Goal: Check status: Check status

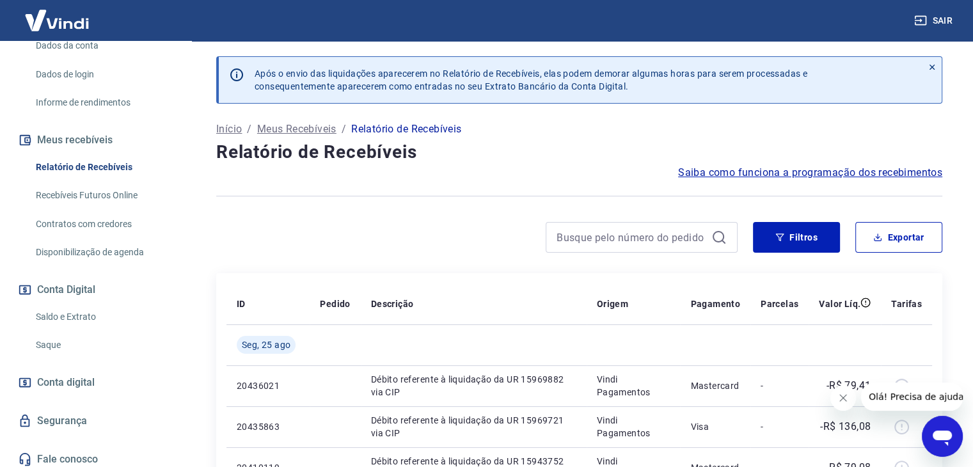
scroll to position [200, 0]
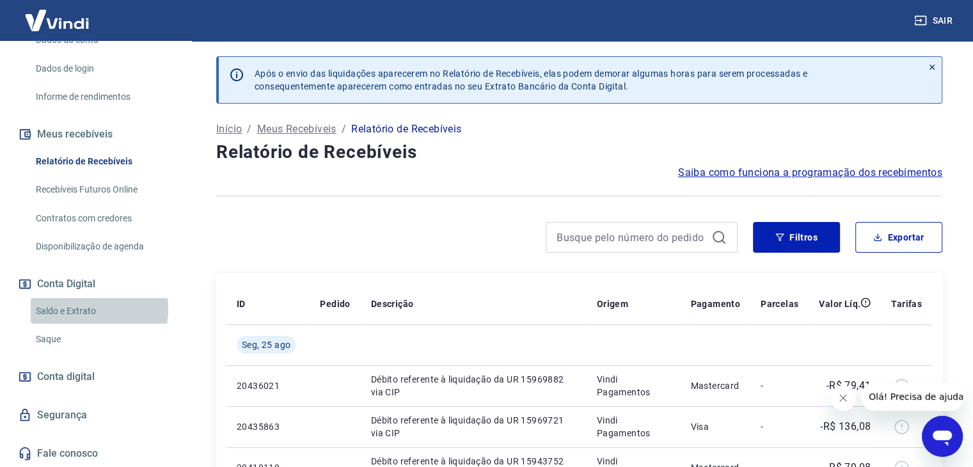
click at [72, 308] on link "Saldo e Extrato" at bounding box center [103, 311] width 145 height 26
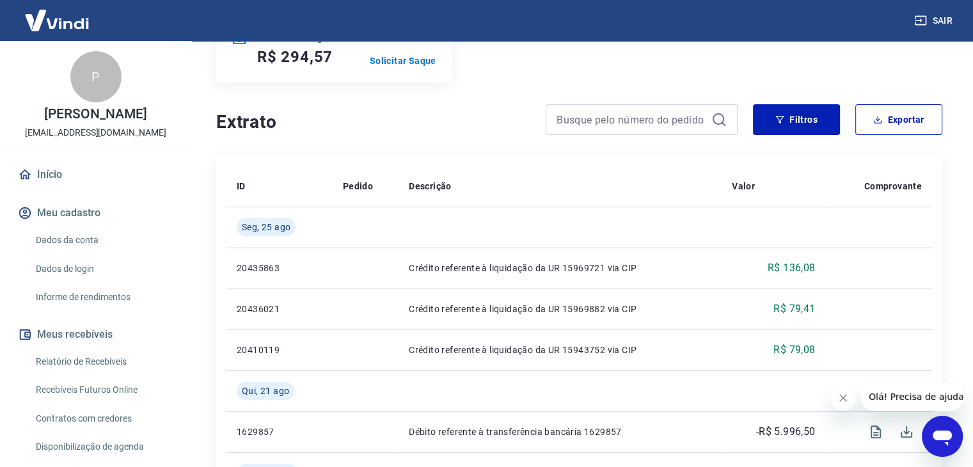
drag, startPoint x: 102, startPoint y: 360, endPoint x: 185, endPoint y: 339, distance: 85.2
click at [102, 360] on link "Relatório de Recebíveis" at bounding box center [103, 362] width 145 height 26
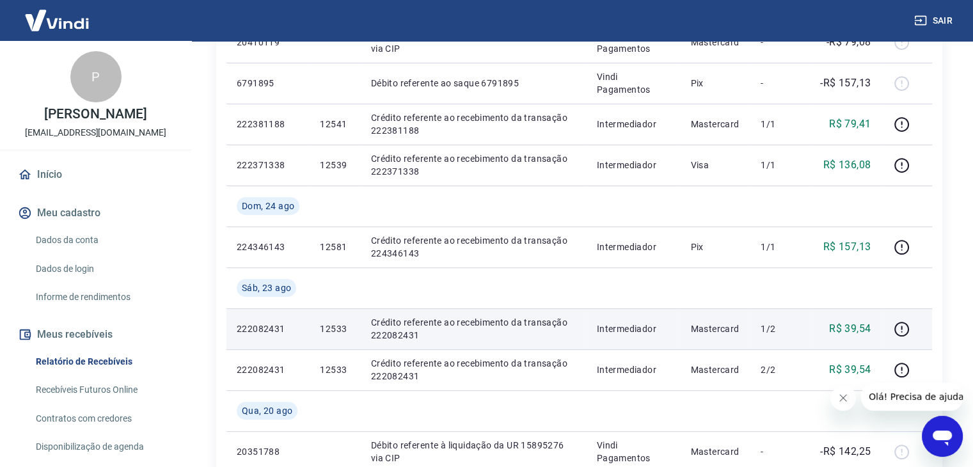
scroll to position [448, 0]
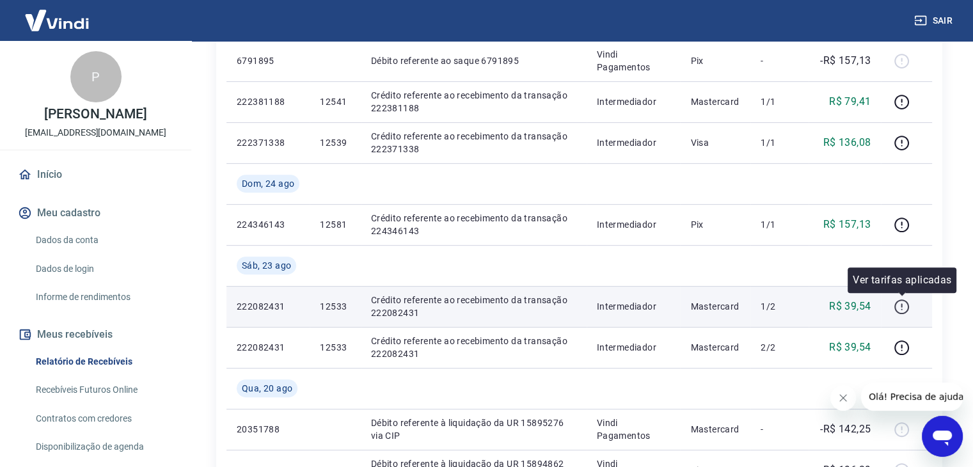
click at [904, 305] on icon "button" at bounding box center [902, 307] width 16 height 16
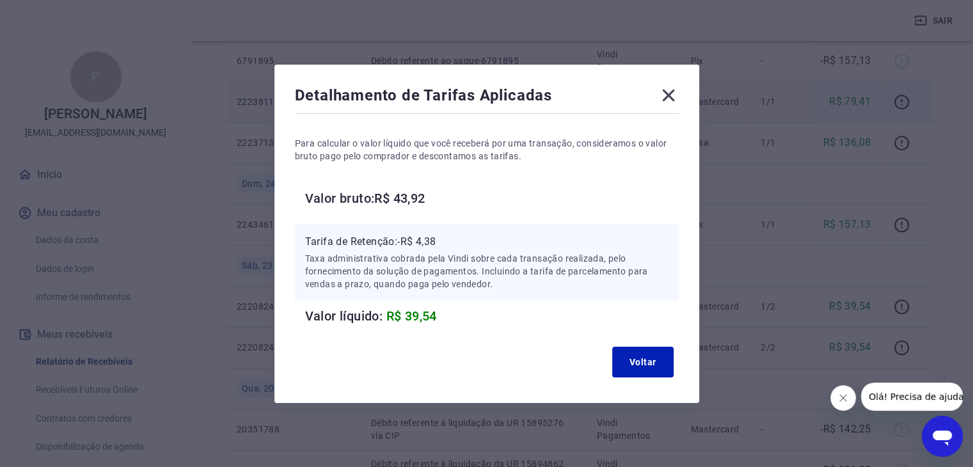
click at [675, 99] on icon at bounding box center [668, 95] width 12 height 12
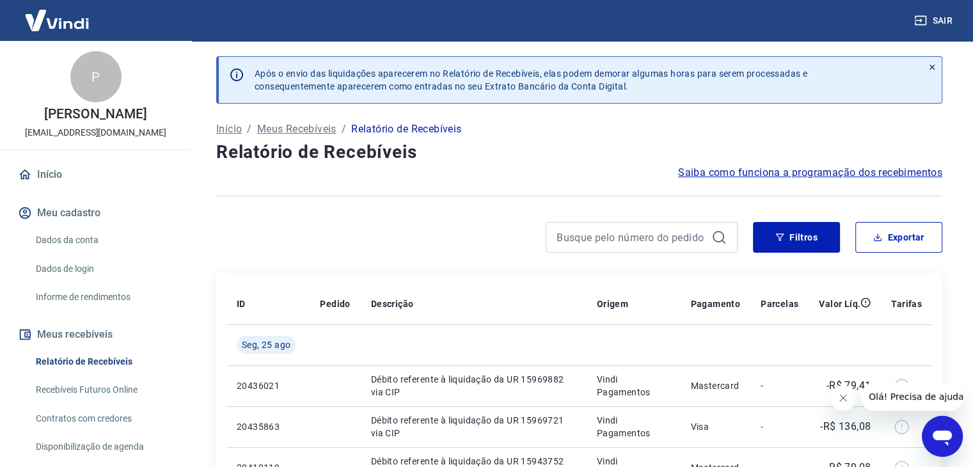
scroll to position [64, 0]
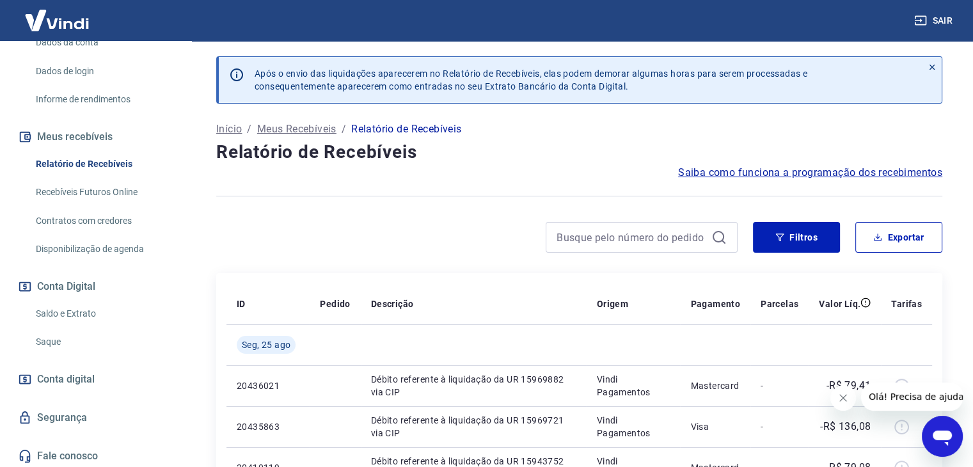
scroll to position [200, 0]
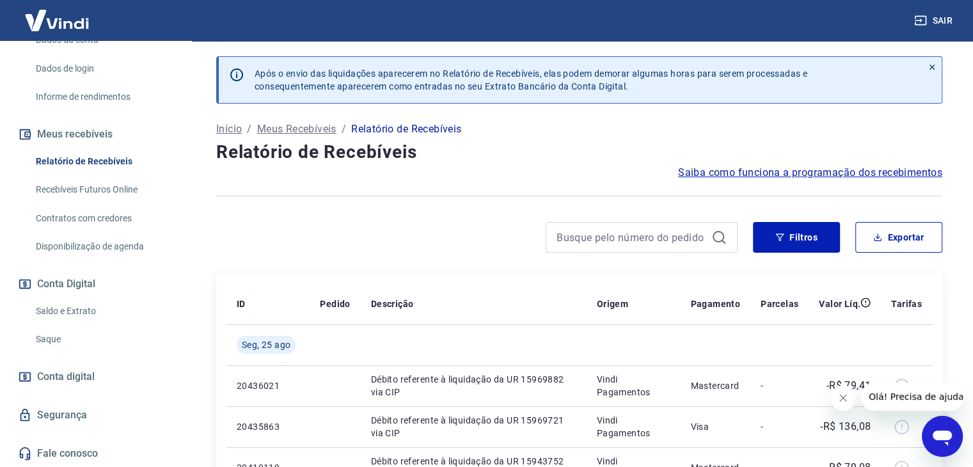
click at [73, 308] on link "Saldo e Extrato" at bounding box center [103, 311] width 145 height 26
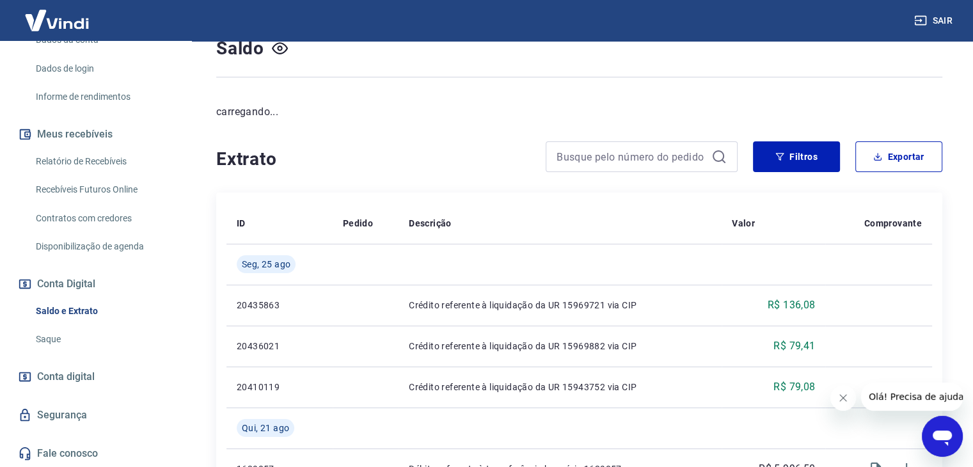
scroll to position [128, 0]
